Goal: Task Accomplishment & Management: Use online tool/utility

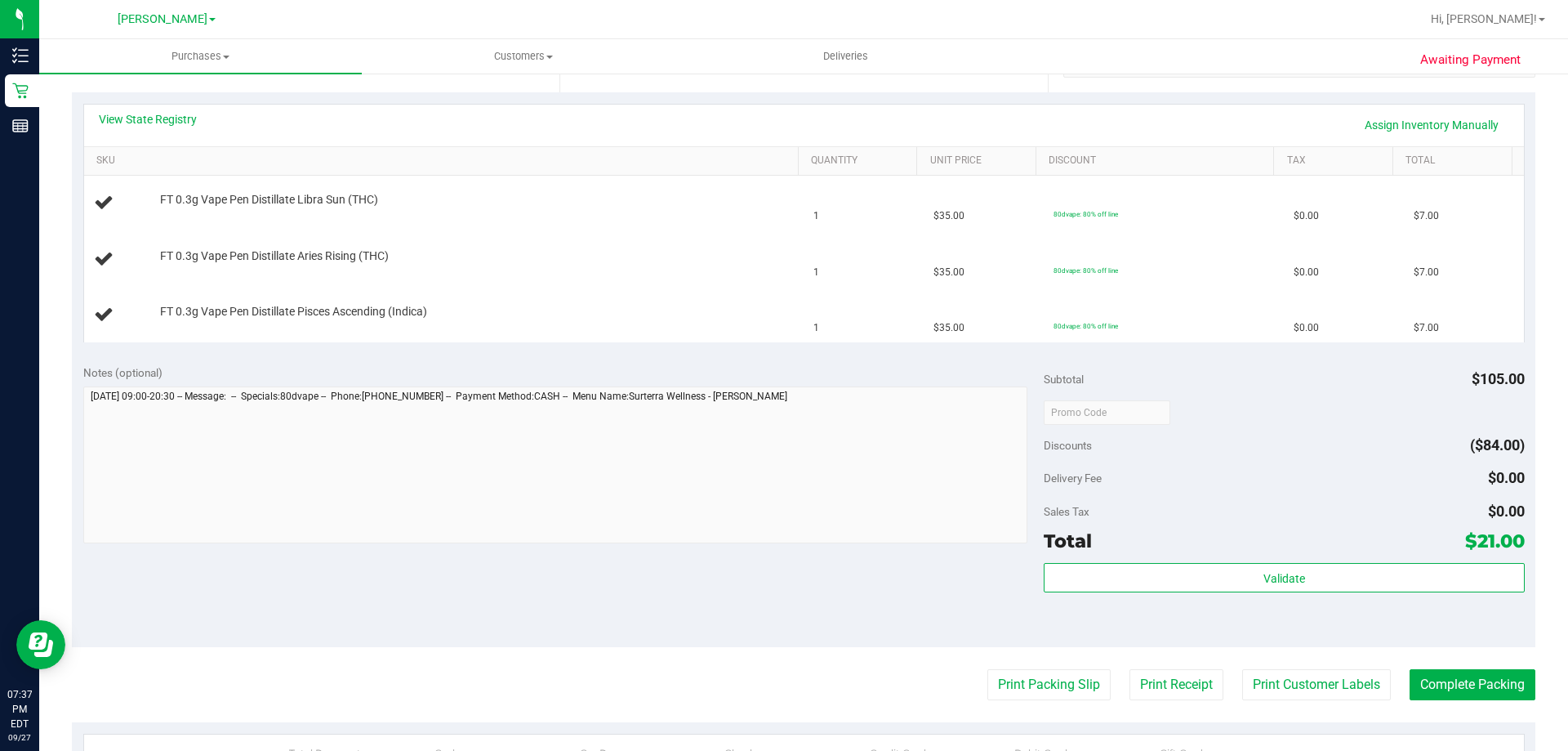
scroll to position [355, 0]
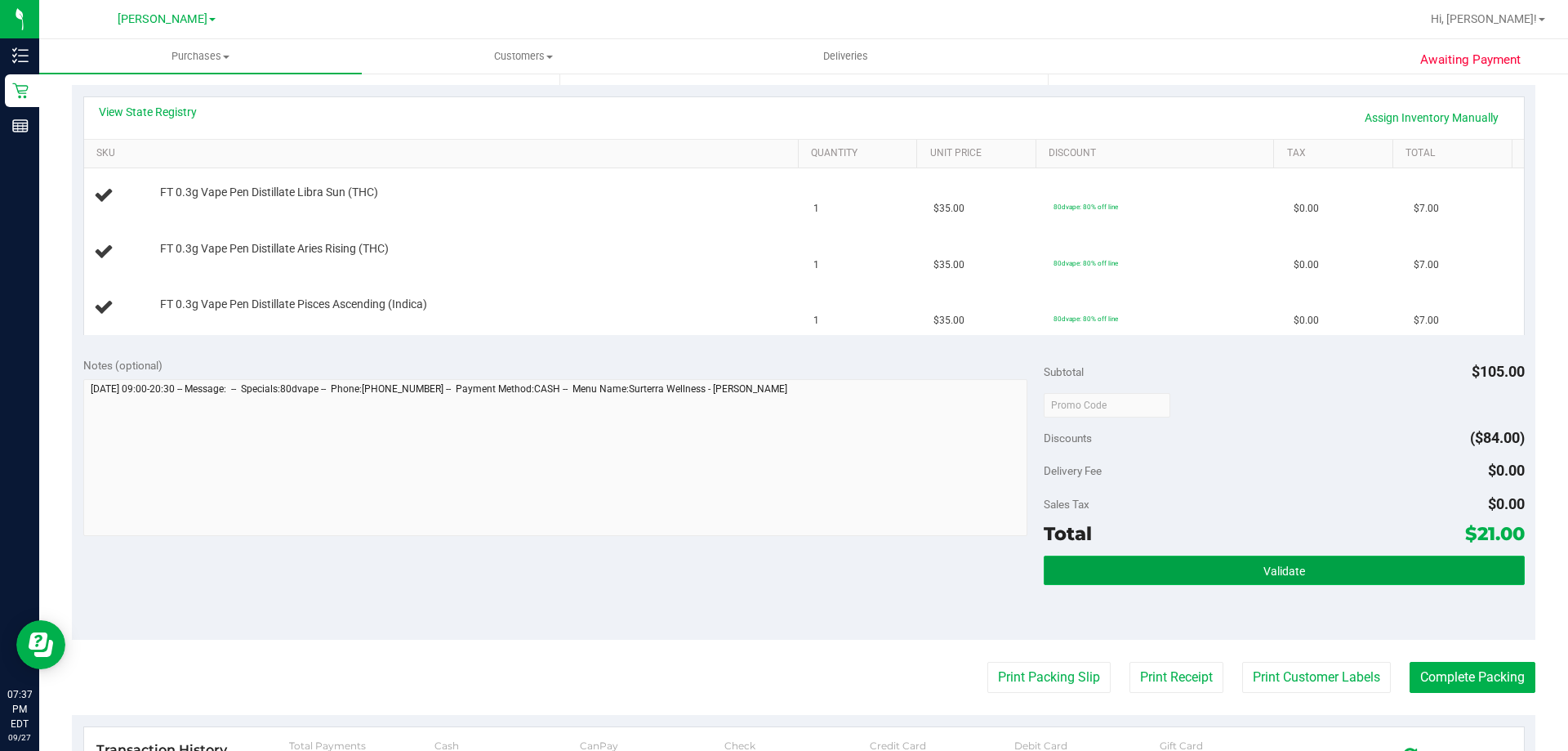
click at [1239, 570] on button "Validate" at bounding box center [1284, 570] width 480 height 29
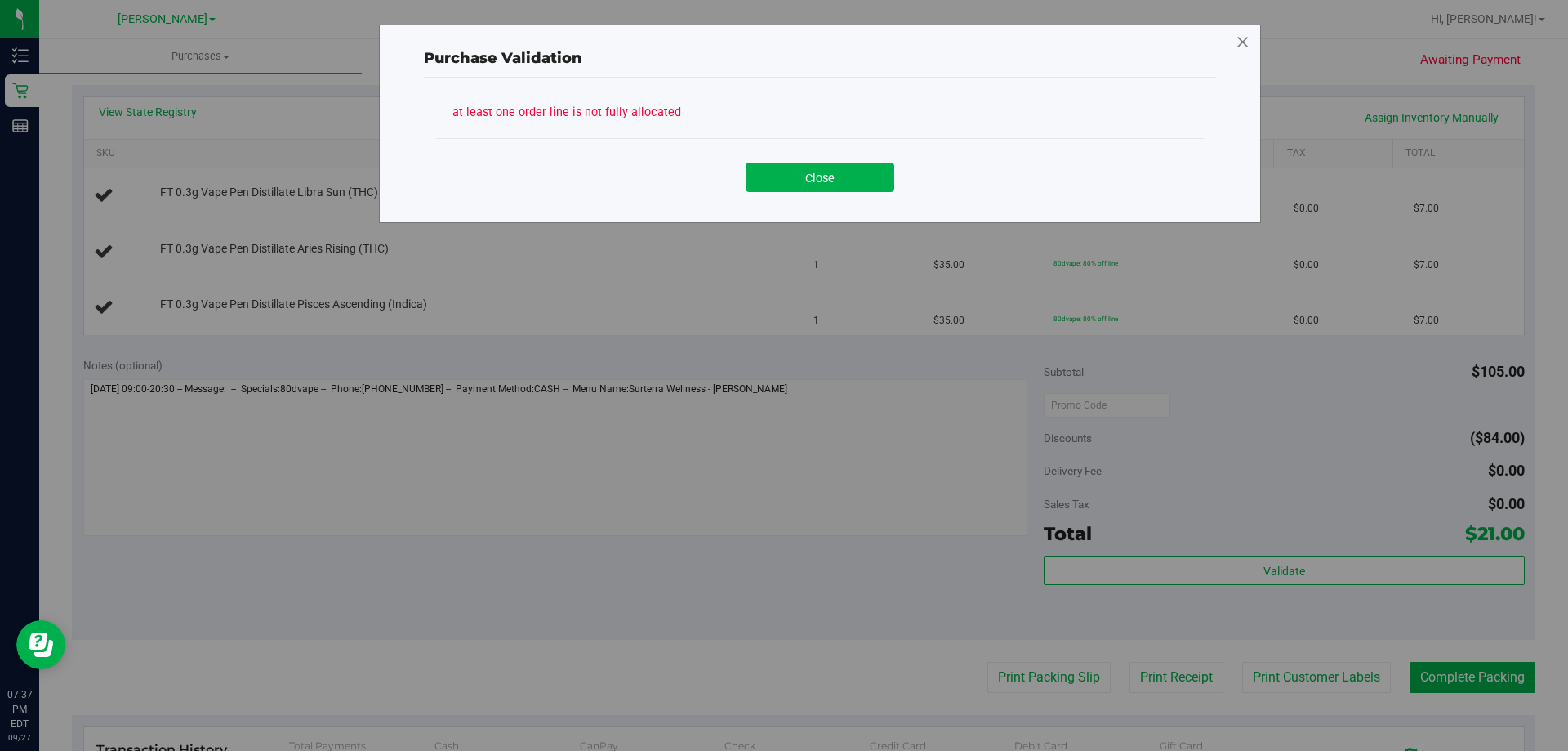
click at [1241, 48] on icon at bounding box center [1243, 42] width 15 height 26
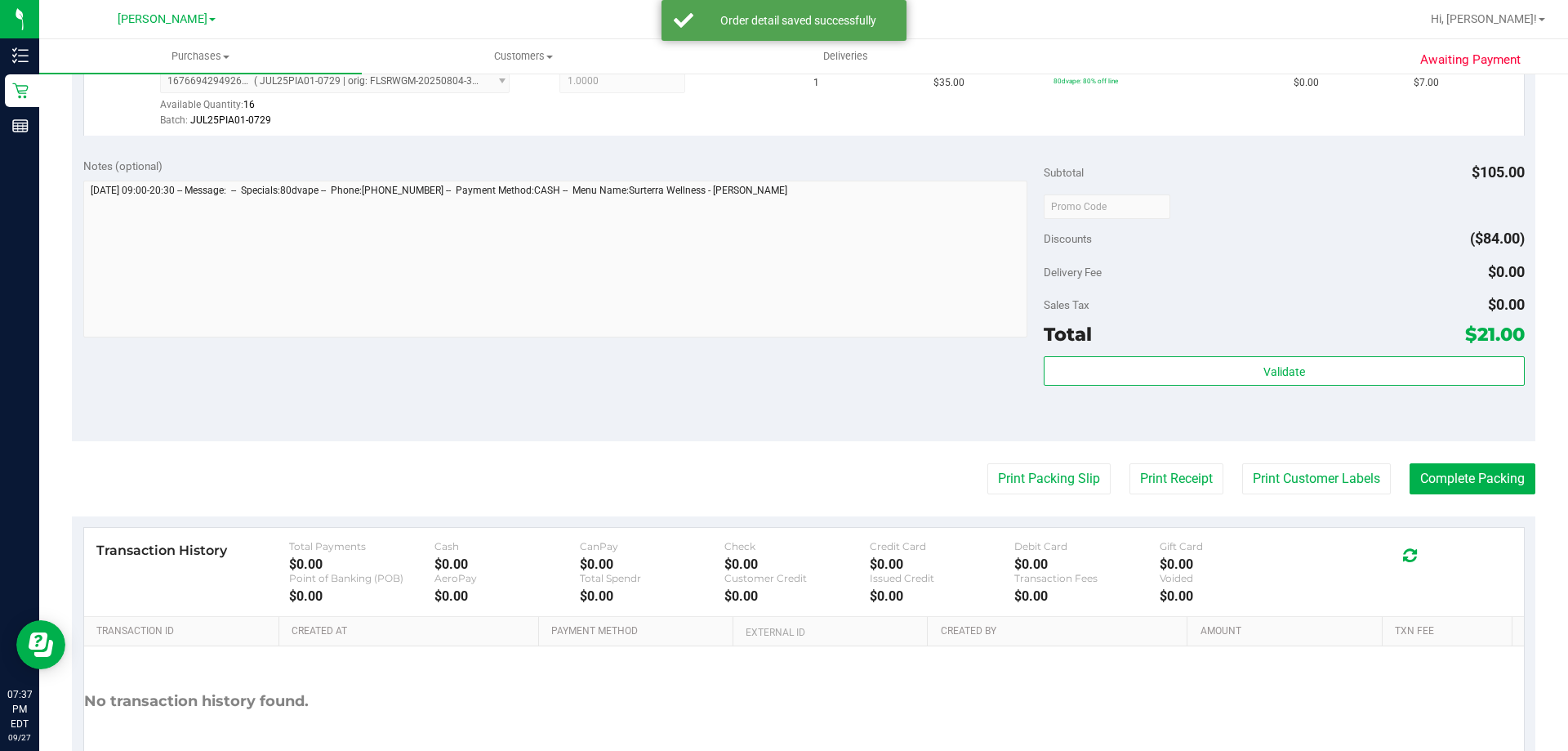
scroll to position [632, 0]
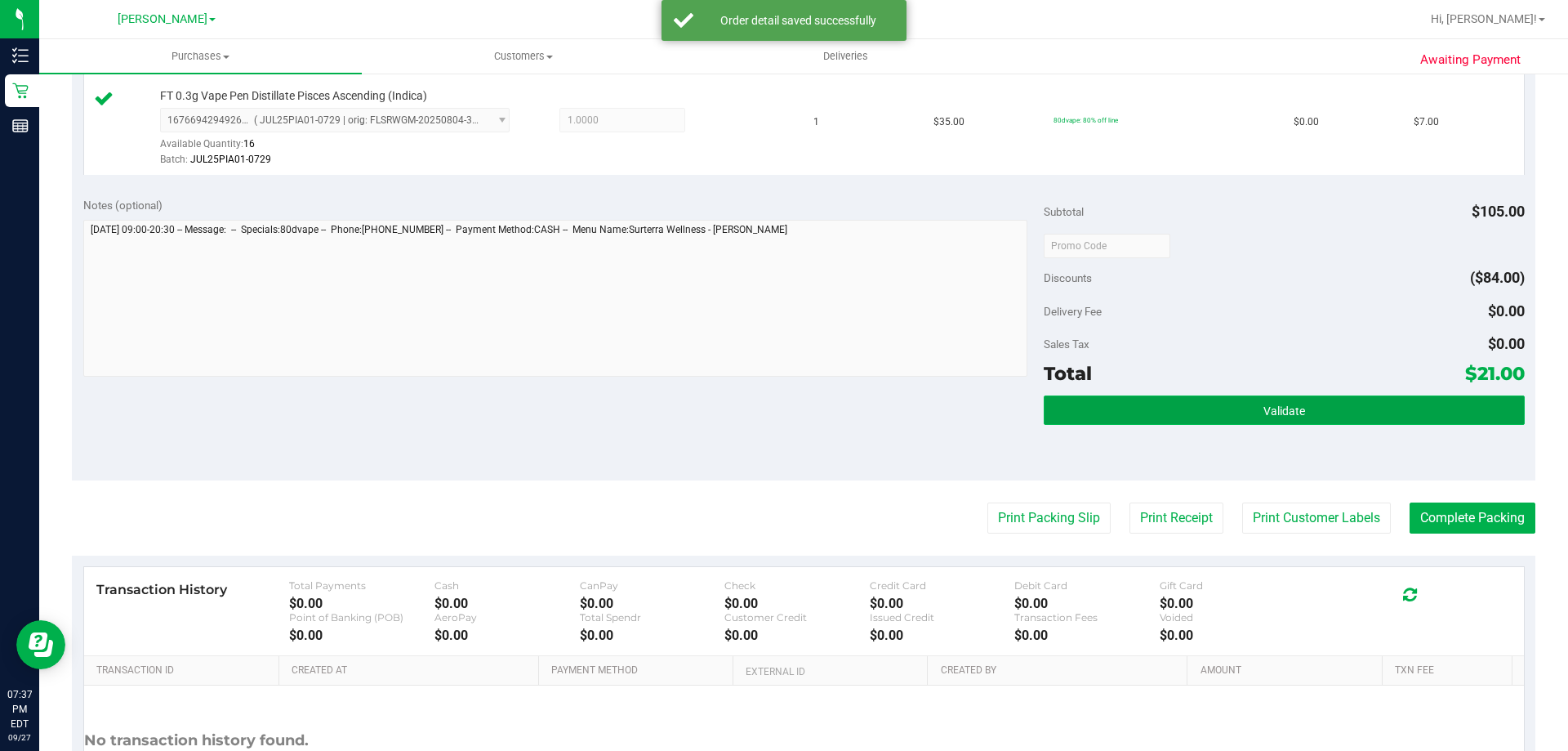
click at [1318, 411] on button "Validate" at bounding box center [1284, 409] width 480 height 29
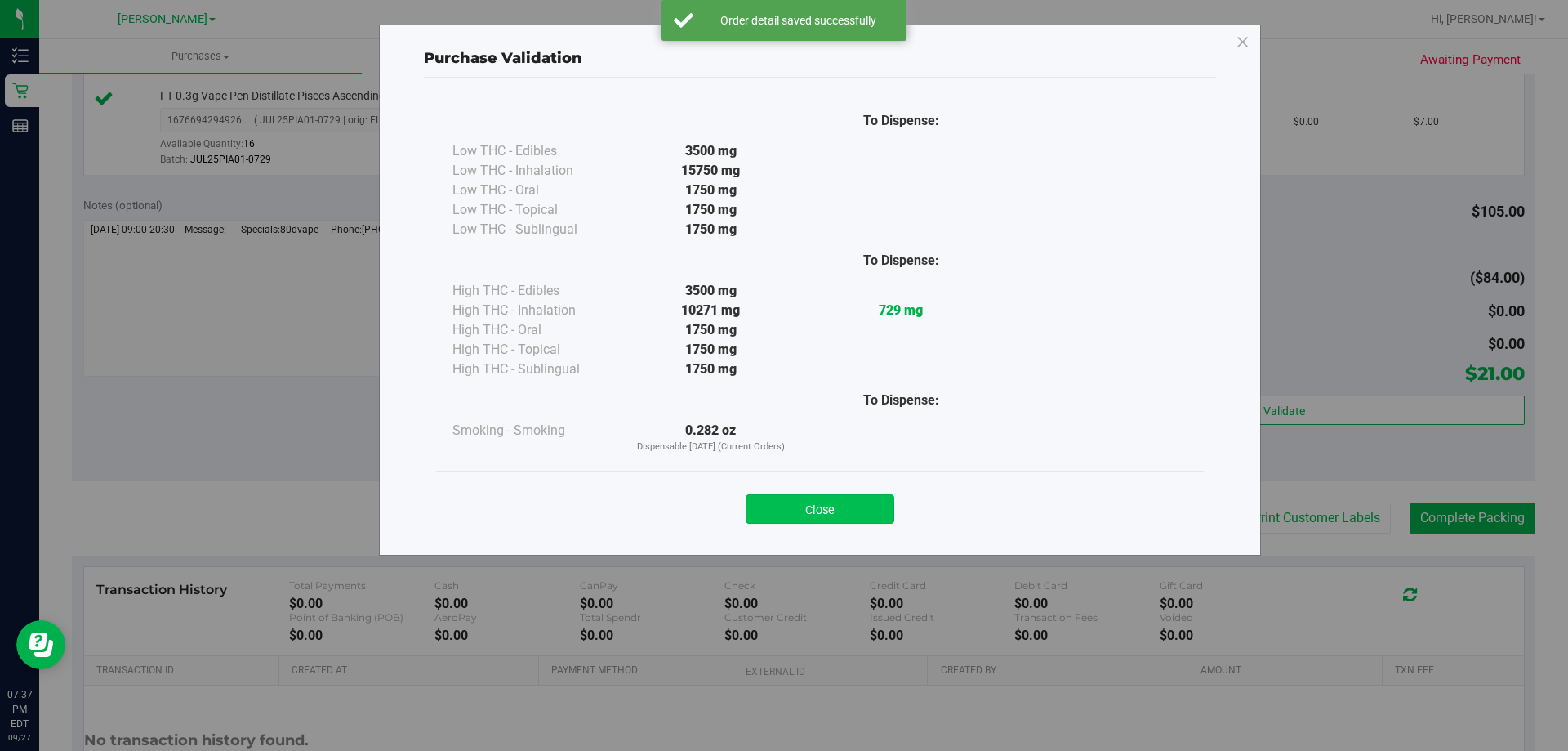
click at [846, 497] on button "Close" at bounding box center [820, 508] width 148 height 29
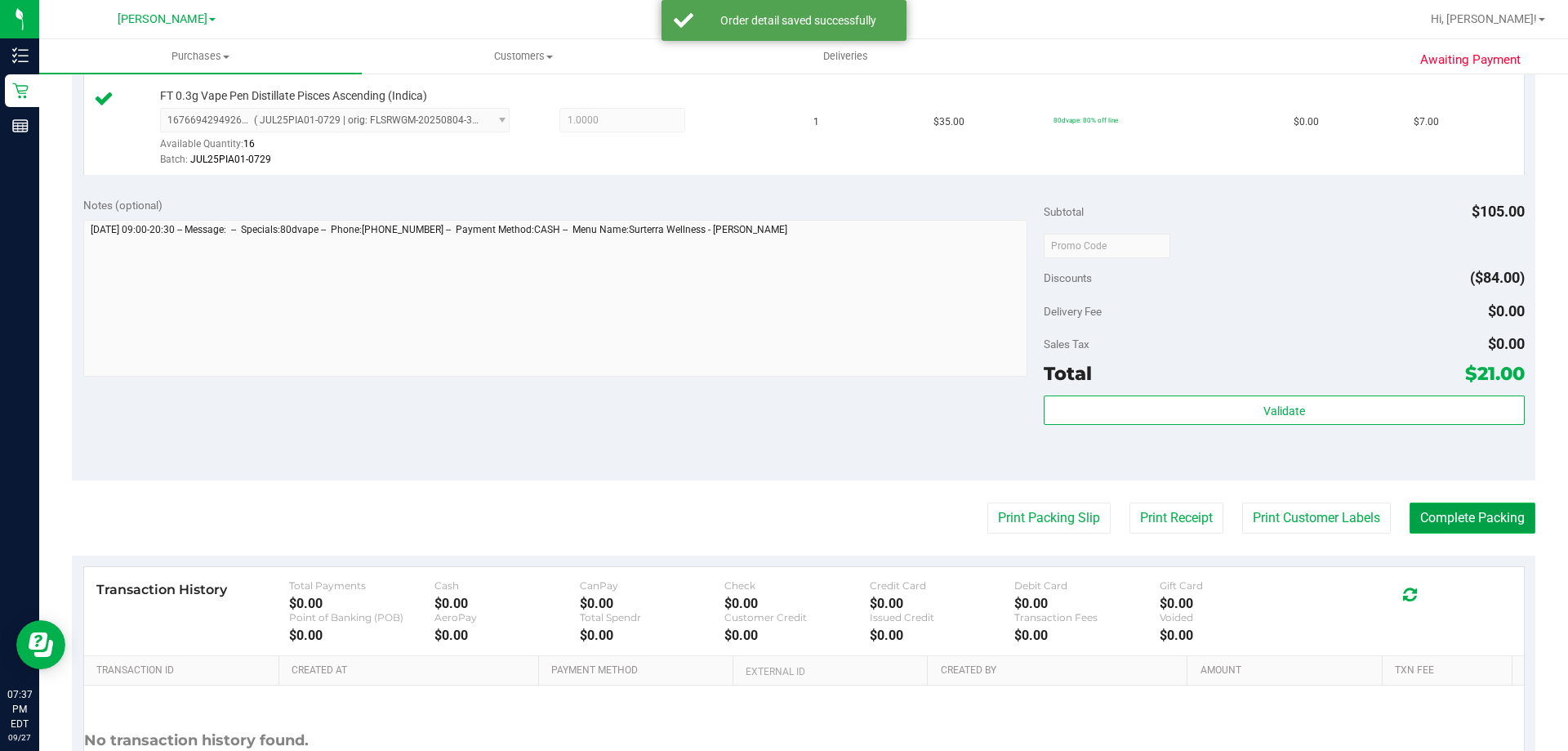
click at [1476, 522] on button "Complete Packing" at bounding box center [1472, 518] width 126 height 31
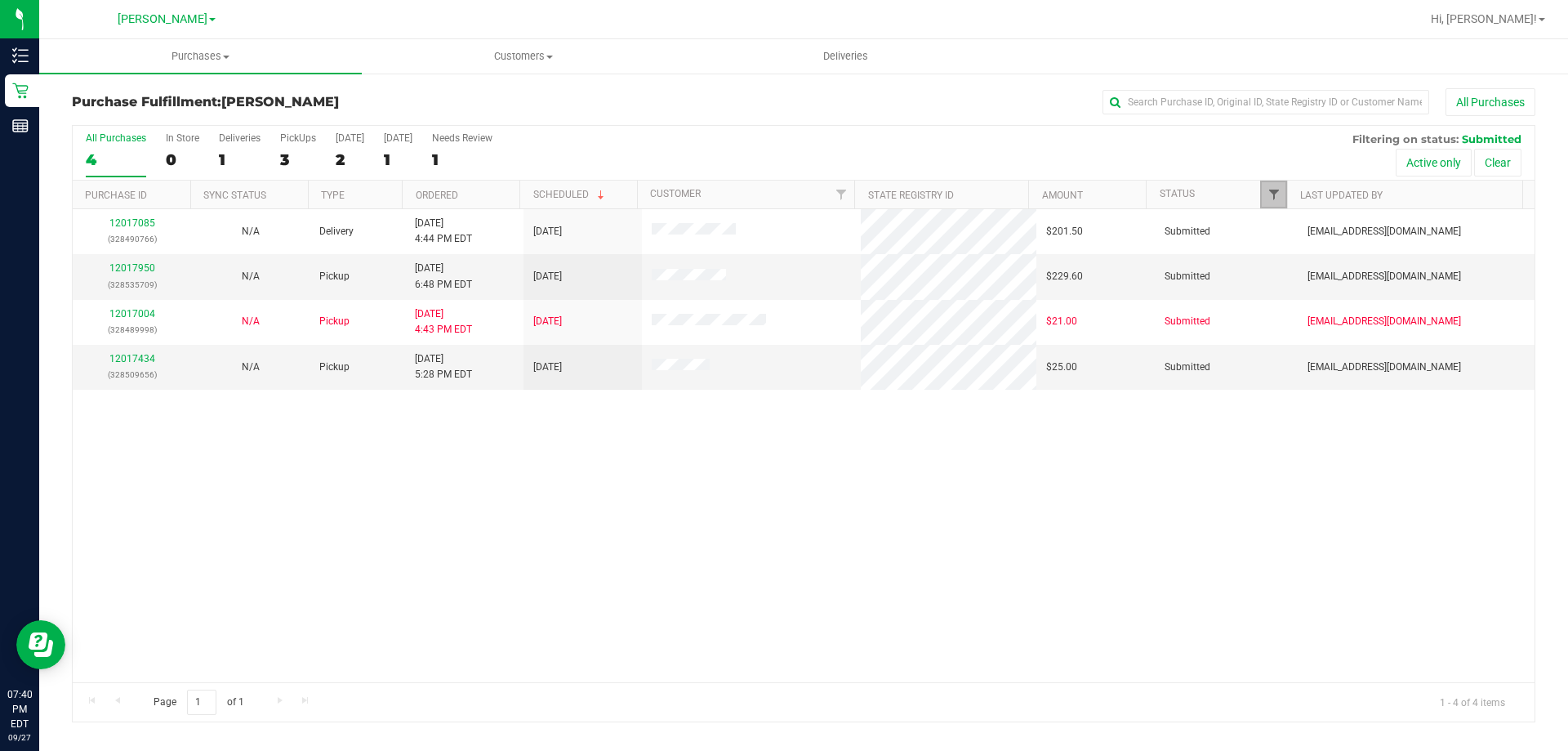
click at [1277, 193] on span "Filter" at bounding box center [1274, 194] width 13 height 13
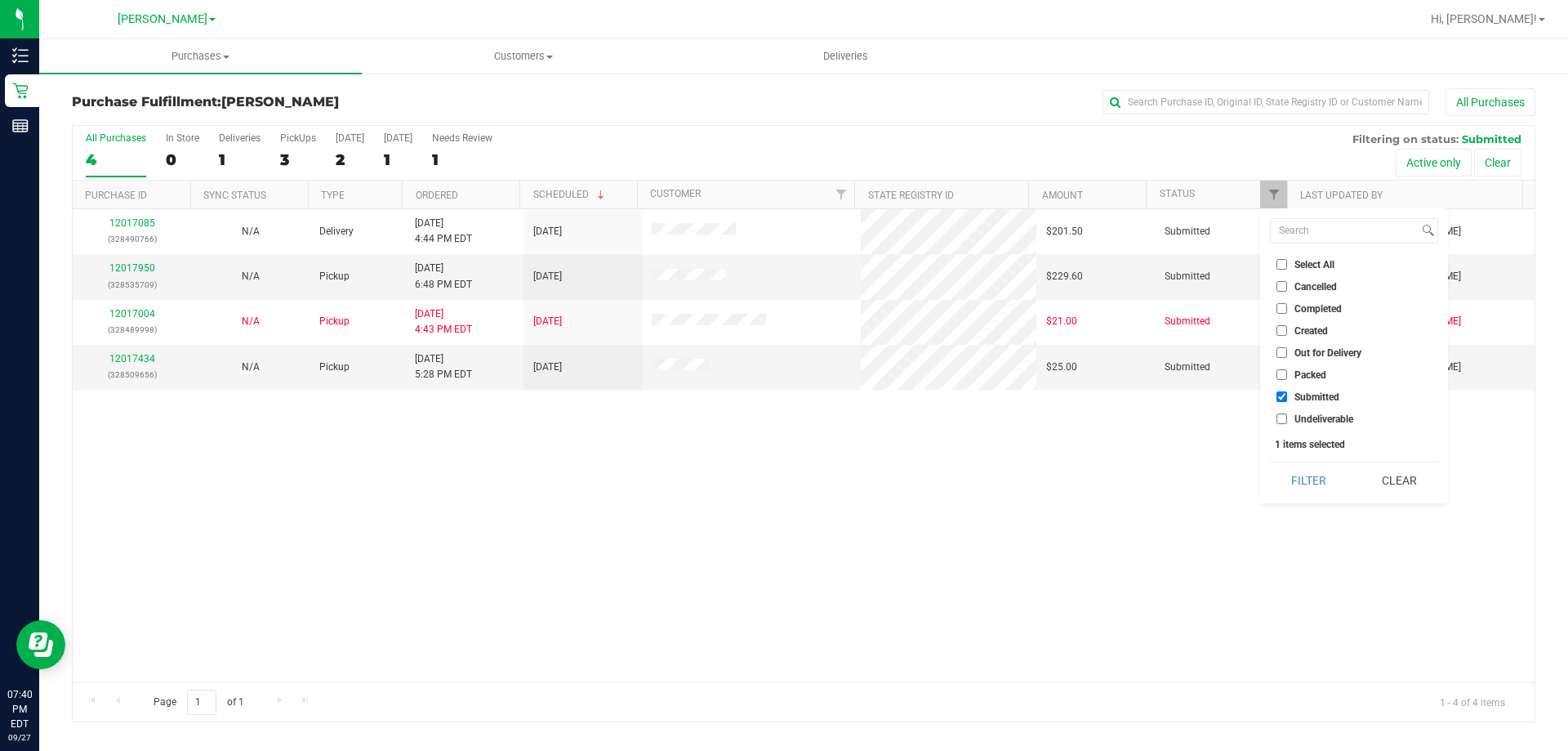
click at [1318, 266] on span "Select All" at bounding box center [1315, 265] width 40 height 10
click at [1287, 266] on input "Select All" at bounding box center [1281, 264] width 11 height 11
checkbox input "true"
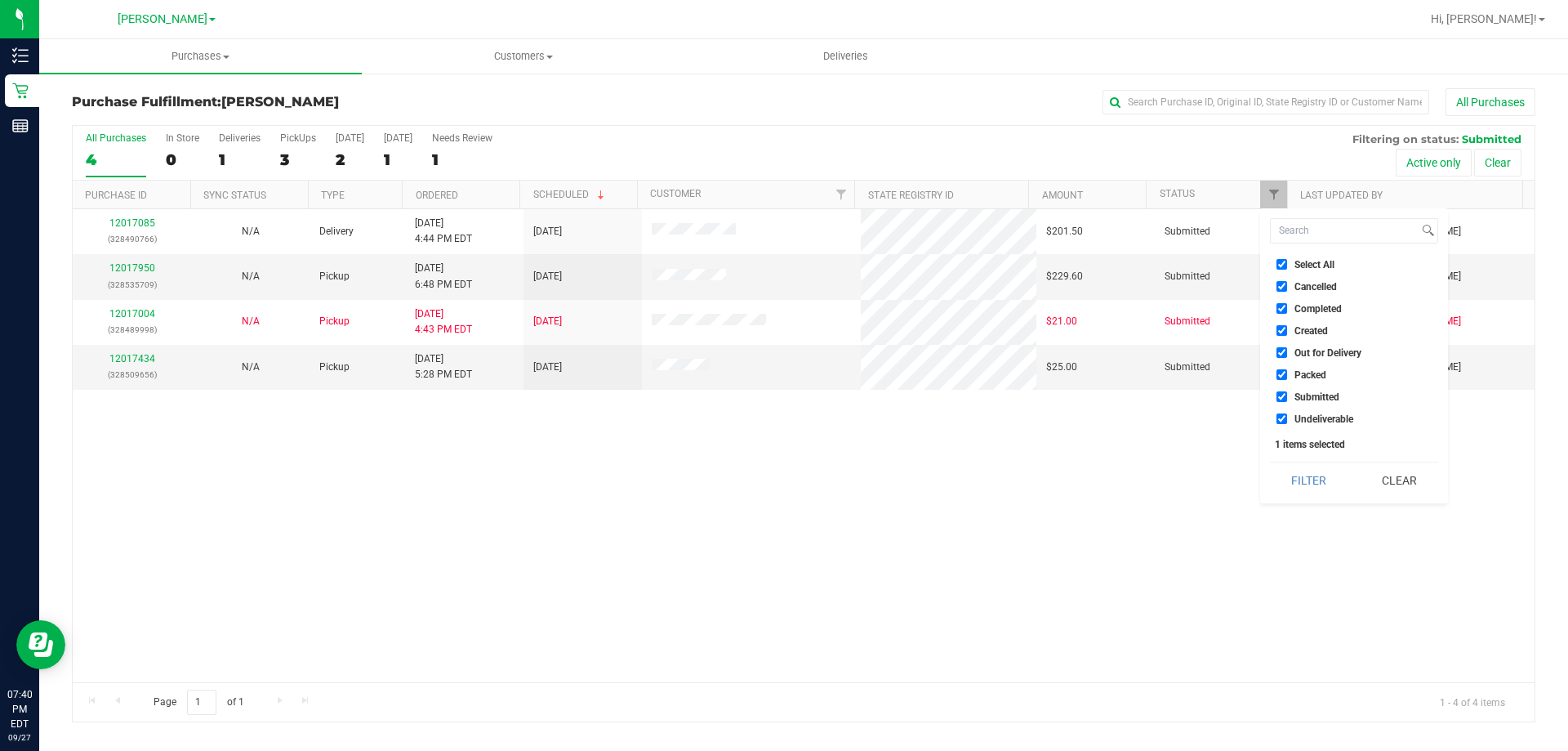
checkbox input "true"
click at [1323, 263] on span "Select All" at bounding box center [1315, 265] width 40 height 10
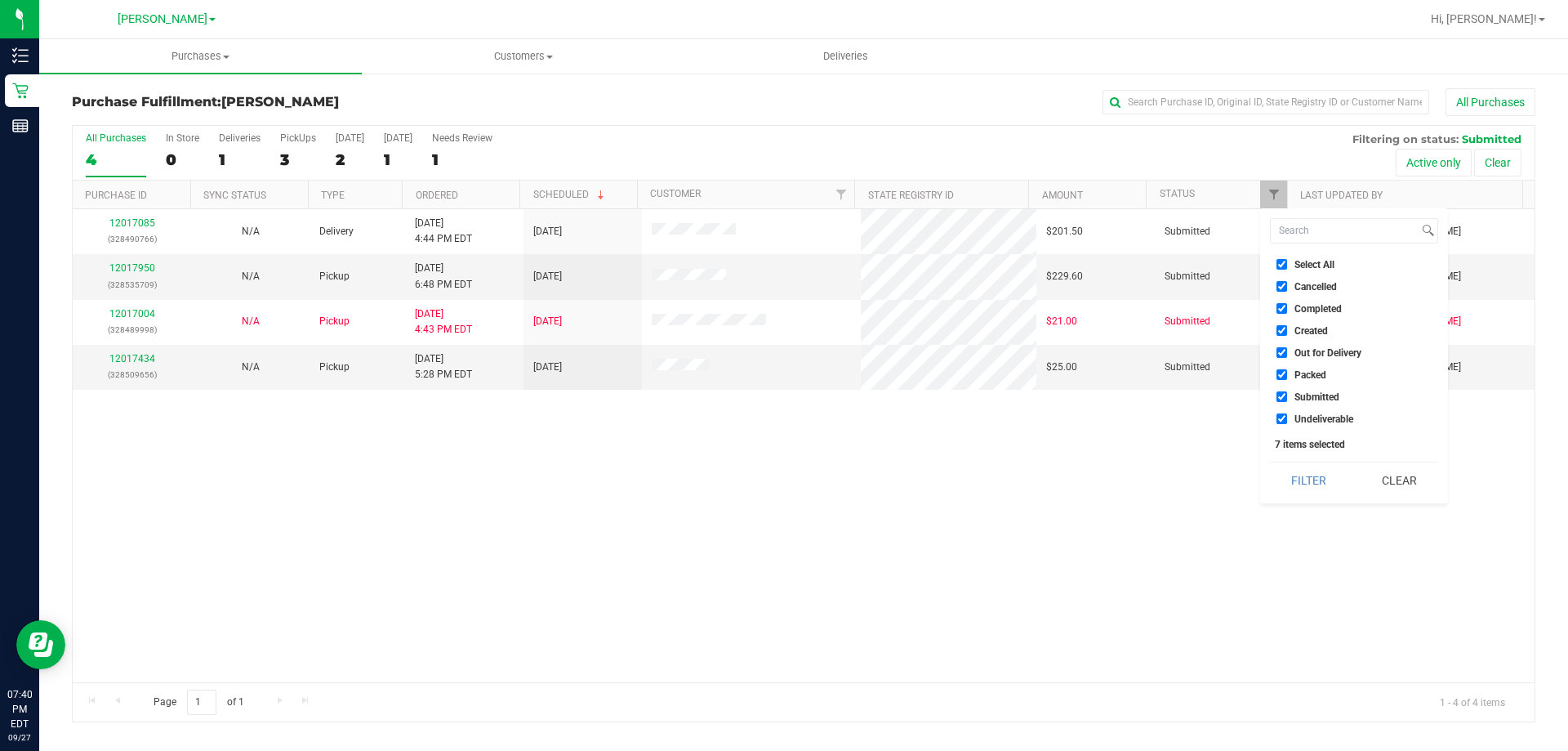
click at [1287, 263] on input "Select All" at bounding box center [1281, 264] width 11 height 11
checkbox input "false"
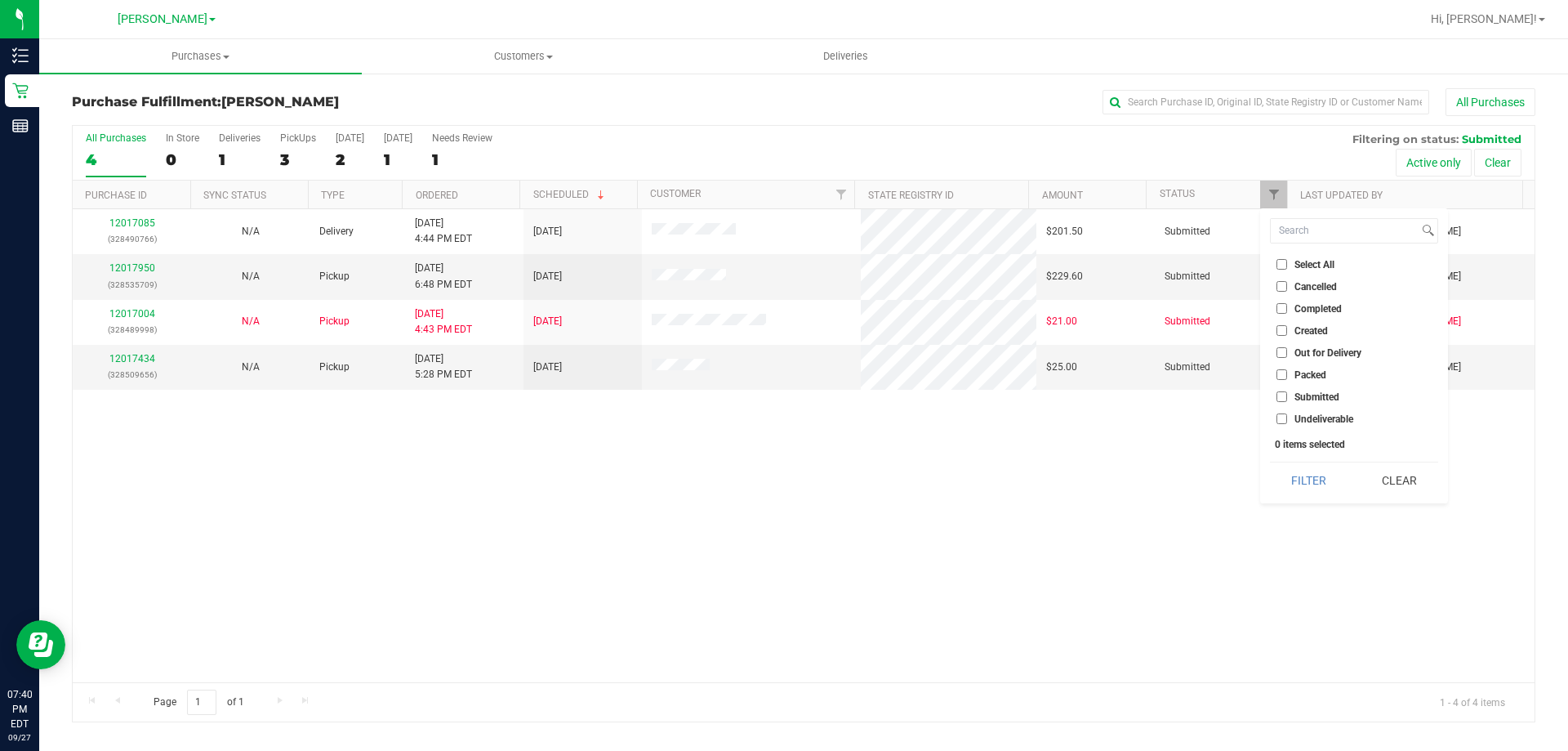
checkbox input "false"
click at [1303, 370] on span "Packed" at bounding box center [1311, 375] width 32 height 10
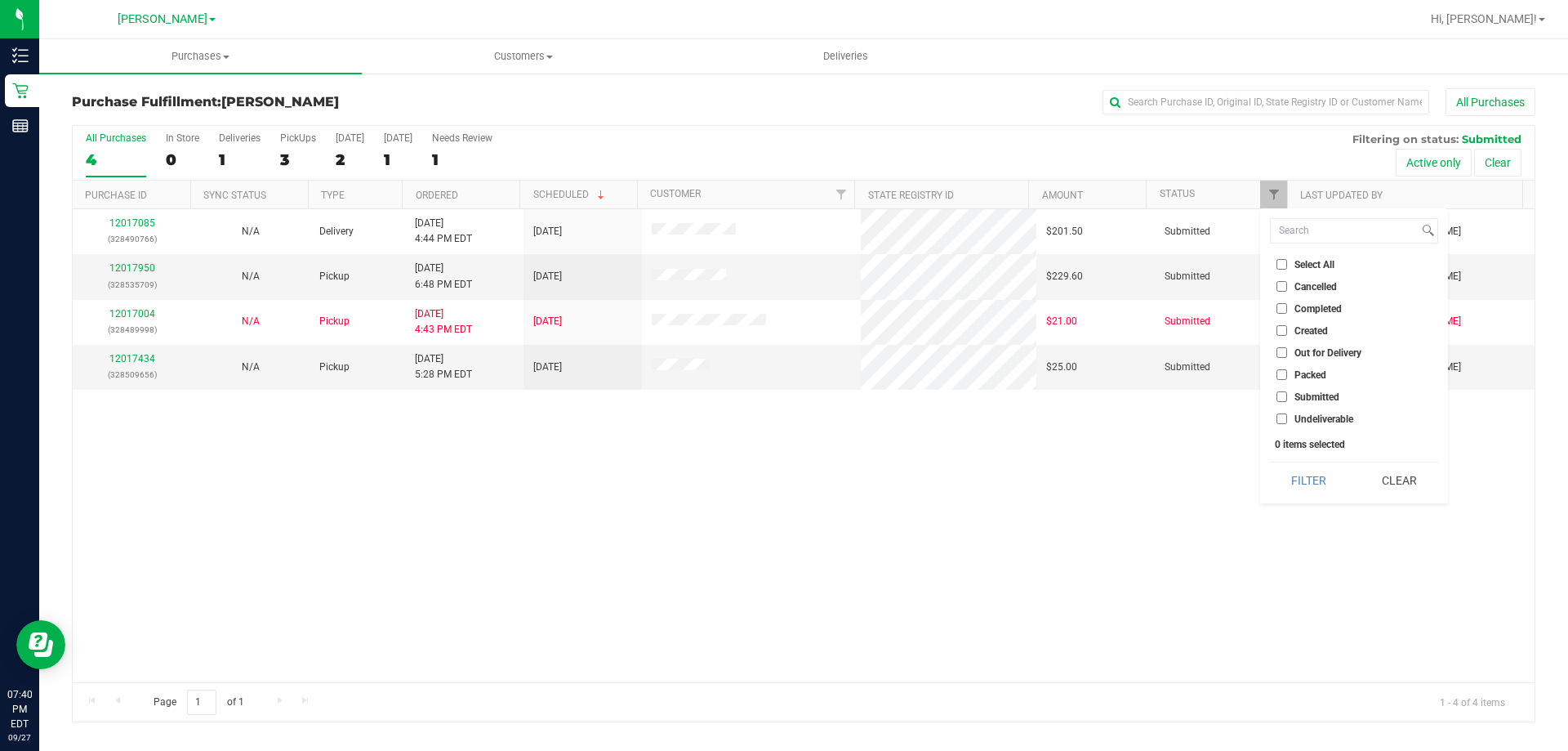
click at [1287, 369] on input "Packed" at bounding box center [1281, 374] width 11 height 11
checkbox input "true"
click at [1301, 488] on button "Filter" at bounding box center [1309, 480] width 78 height 36
